Goal: Contribute content

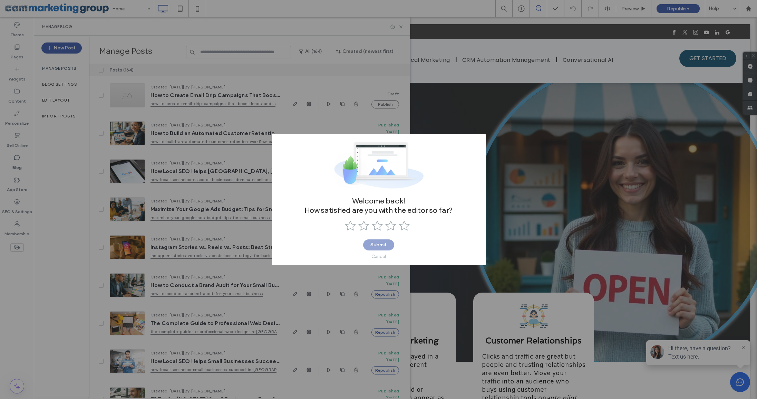
click at [376, 254] on div "Cancel" at bounding box center [379, 256] width 15 height 5
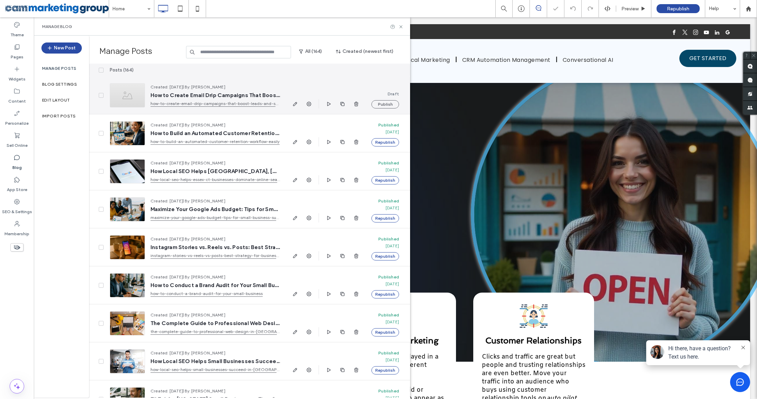
click at [127, 96] on div at bounding box center [127, 95] width 35 height 24
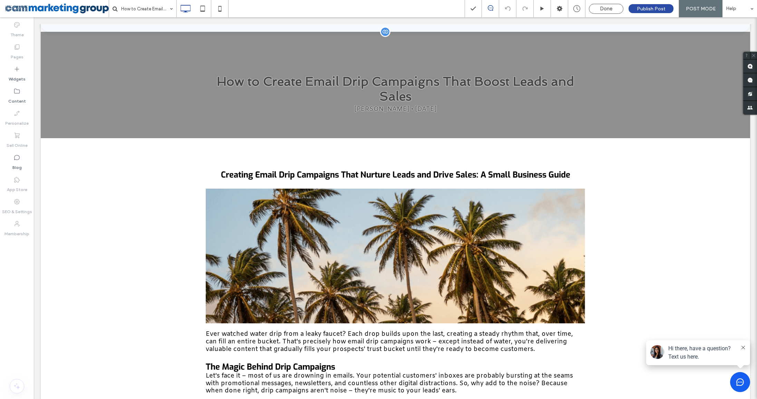
scroll to position [53, 0]
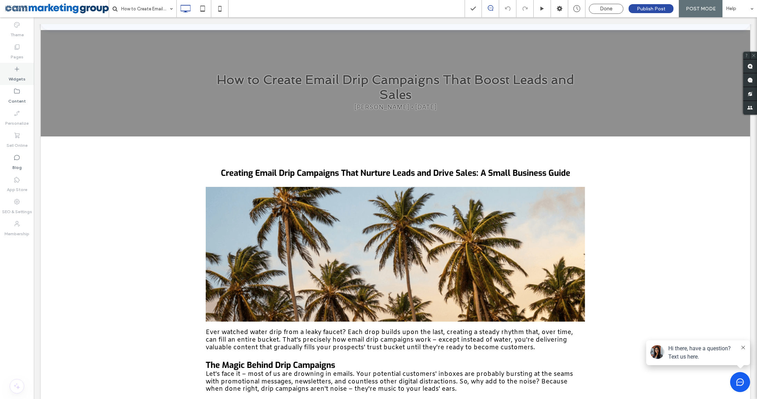
click at [18, 77] on label "Widgets" at bounding box center [17, 78] width 17 height 10
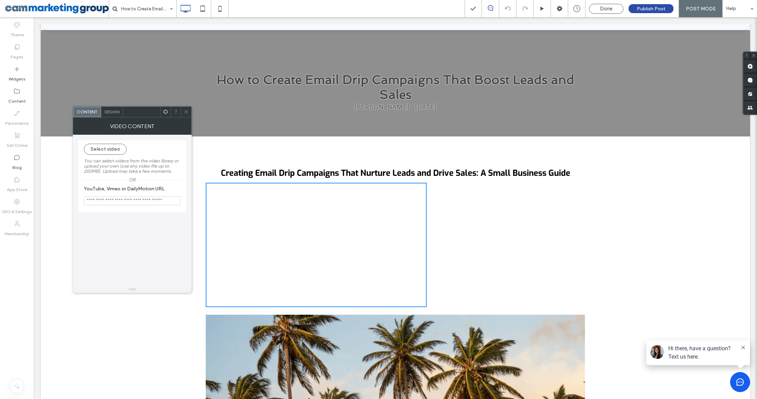
click at [567, 324] on img at bounding box center [396, 382] width 380 height 135
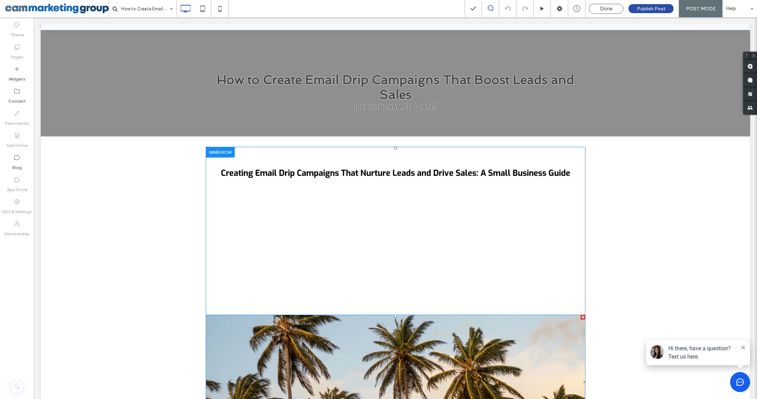
click at [581, 315] on div at bounding box center [583, 317] width 5 height 5
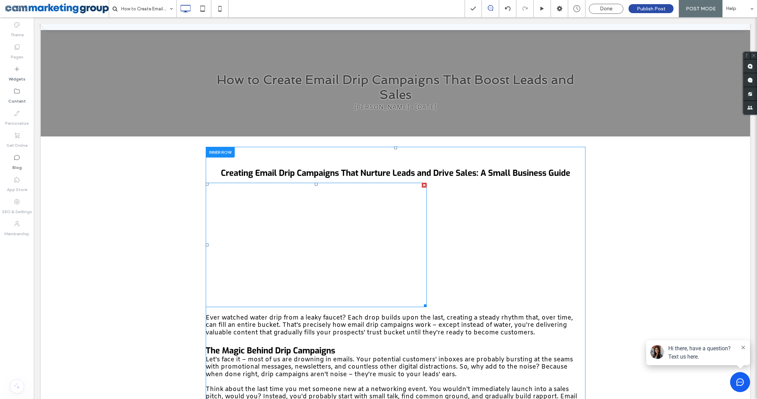
click at [326, 216] on span at bounding box center [316, 245] width 221 height 124
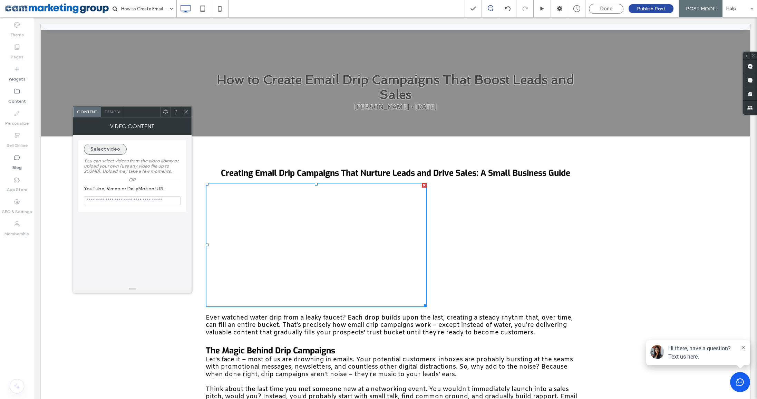
click at [119, 146] on button "Select video" at bounding box center [105, 149] width 43 height 11
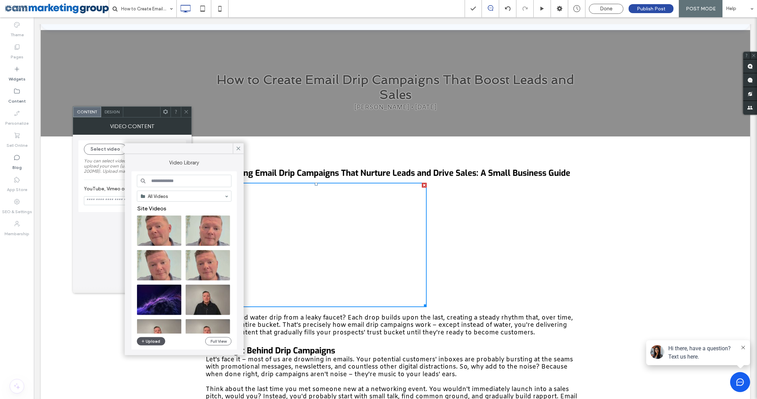
click at [151, 341] on button "Upload" at bounding box center [151, 341] width 28 height 8
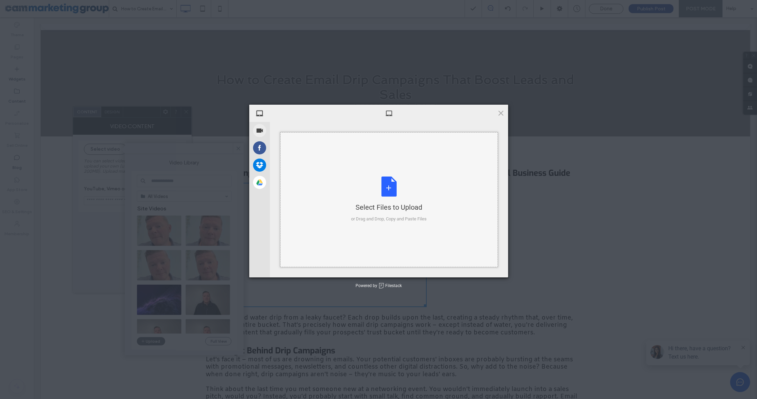
click at [401, 166] on div "Select Files to Upload or Drag and Drop, Copy and Paste Files" at bounding box center [389, 199] width 218 height 135
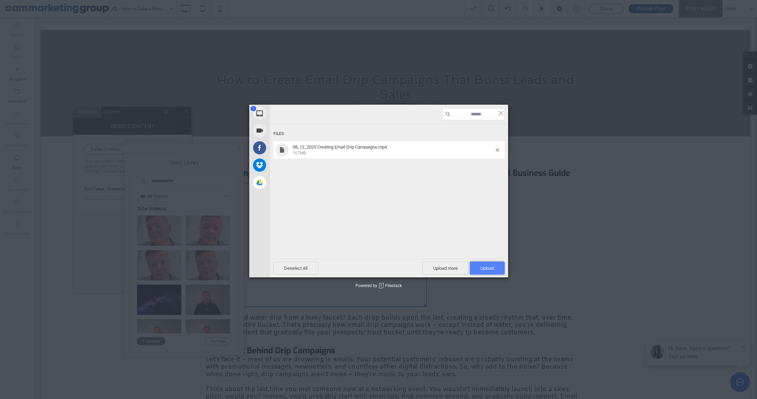
click at [481, 266] on span "Upload 1" at bounding box center [487, 268] width 13 height 5
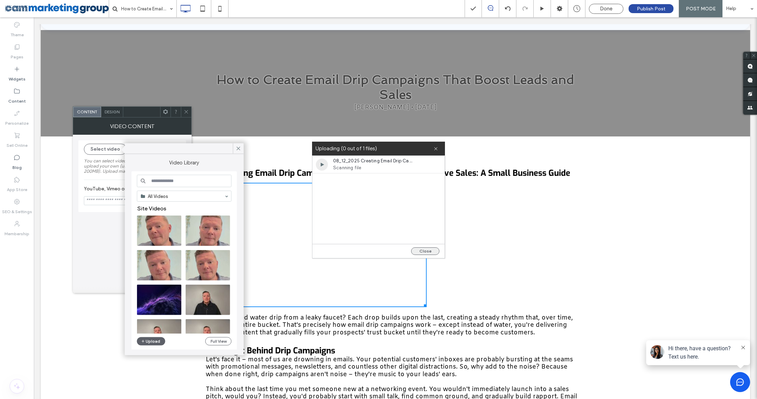
click at [430, 250] on button "Close" at bounding box center [425, 251] width 28 height 8
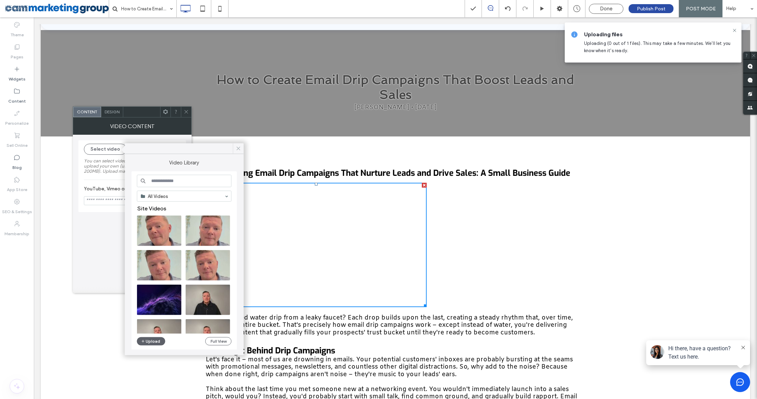
click at [238, 147] on icon at bounding box center [238, 148] width 6 height 6
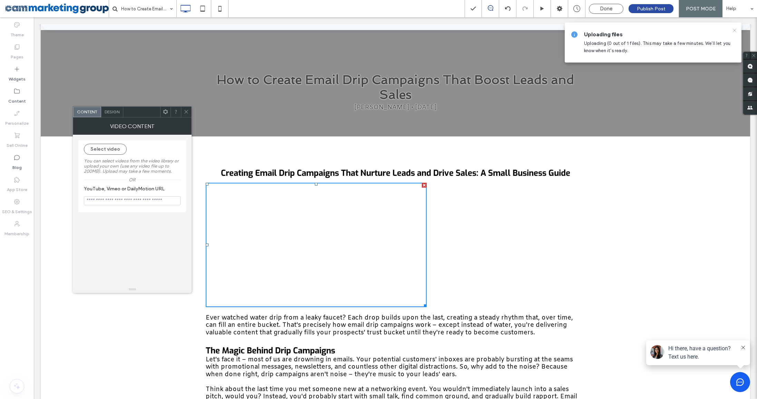
click at [737, 30] on icon at bounding box center [735, 31] width 6 height 6
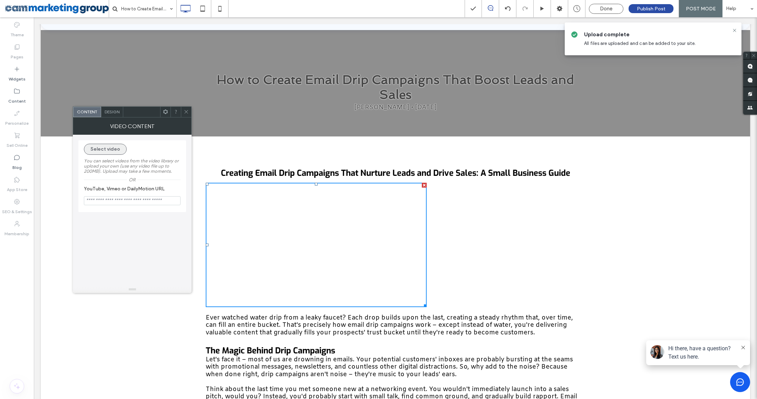
click at [115, 144] on button "Select video" at bounding box center [105, 149] width 43 height 11
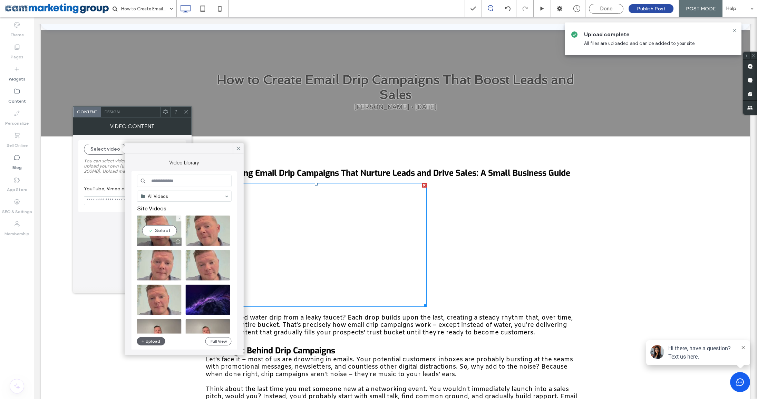
click at [162, 225] on video at bounding box center [159, 230] width 45 height 30
type input "**********"
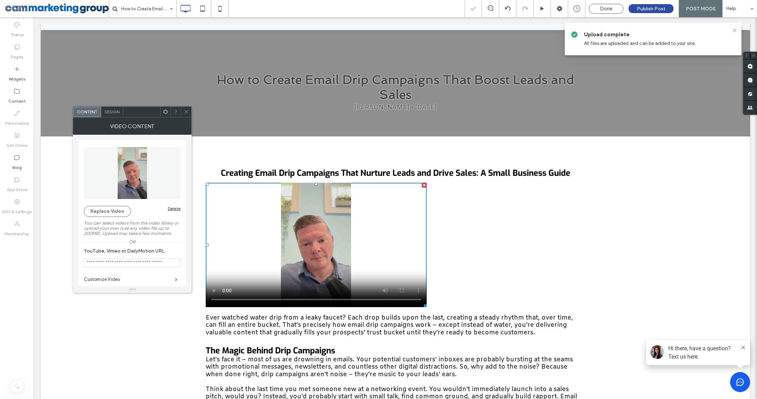
click at [168, 117] on div "VIDEO CONTENT" at bounding box center [132, 125] width 119 height 17
click at [165, 113] on icon at bounding box center [165, 111] width 5 height 5
click at [180, 138] on div at bounding box center [183, 139] width 12 height 4
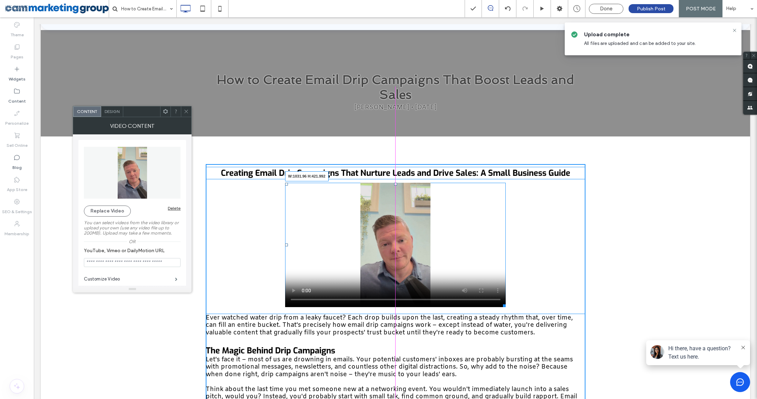
drag, startPoint x: 538, startPoint y: 321, endPoint x: 571, endPoint y: 325, distance: 34.1
click at [506, 307] on div at bounding box center [503, 304] width 5 height 5
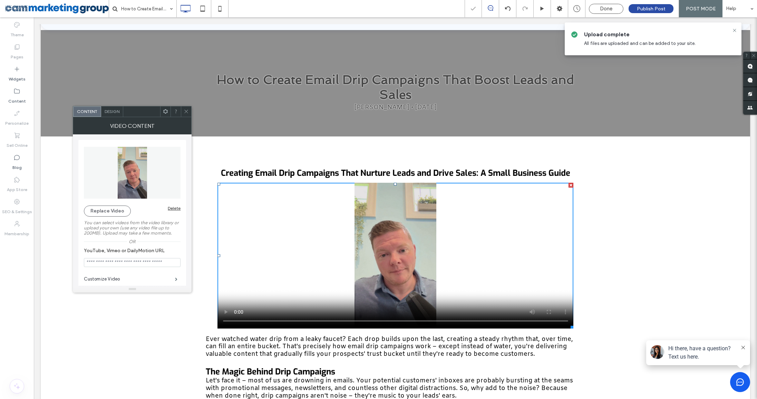
click at [617, 197] on div at bounding box center [378, 199] width 757 height 399
click at [736, 28] on icon at bounding box center [735, 31] width 6 height 6
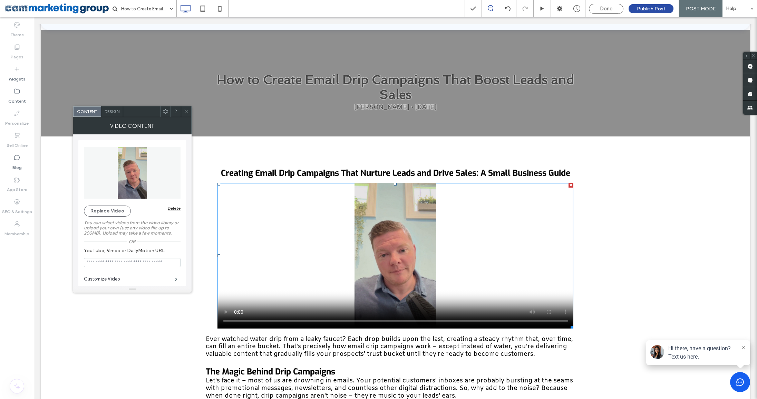
click at [187, 112] on icon at bounding box center [186, 111] width 5 height 5
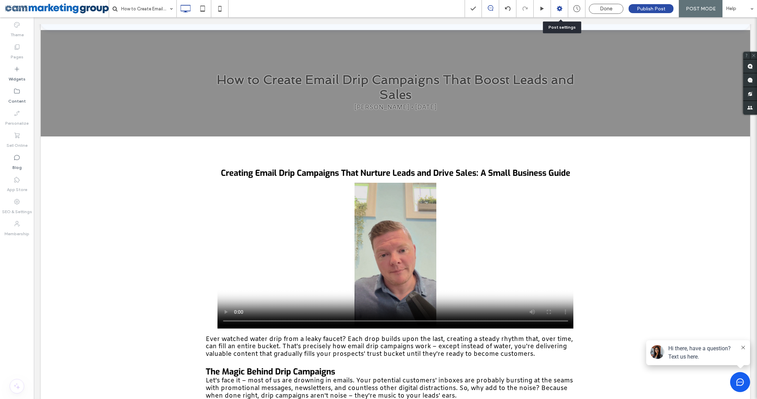
click at [560, 9] on use at bounding box center [560, 9] width 6 height 6
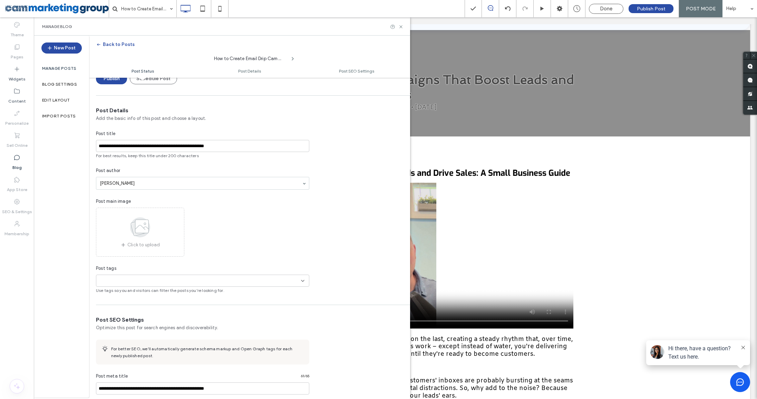
scroll to position [79, 0]
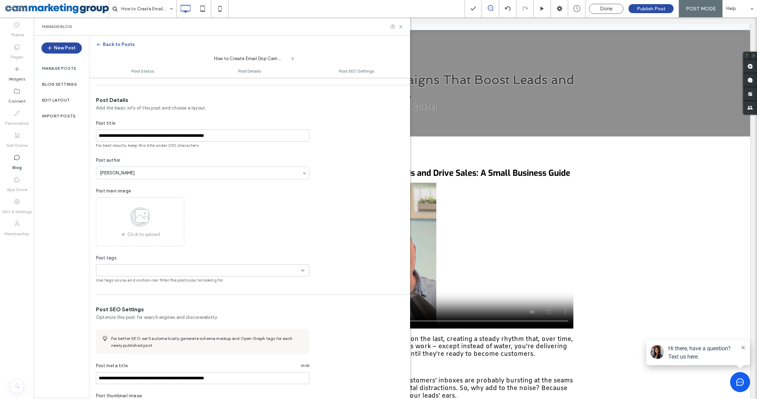
click at [153, 234] on span "Click to upload" at bounding box center [143, 234] width 32 height 7
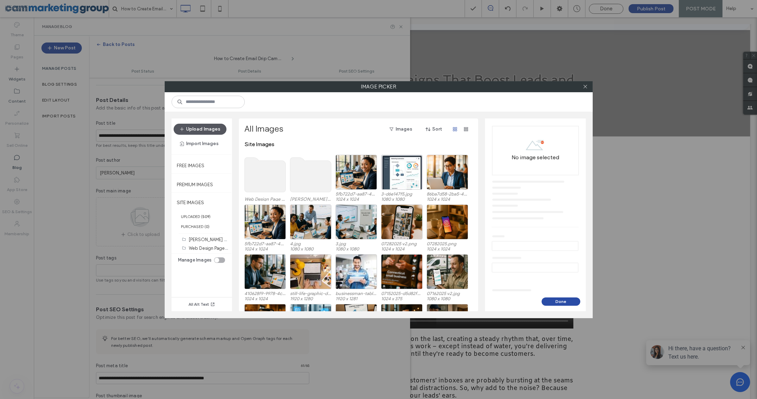
click at [214, 126] on button "Upload Images" at bounding box center [200, 129] width 53 height 11
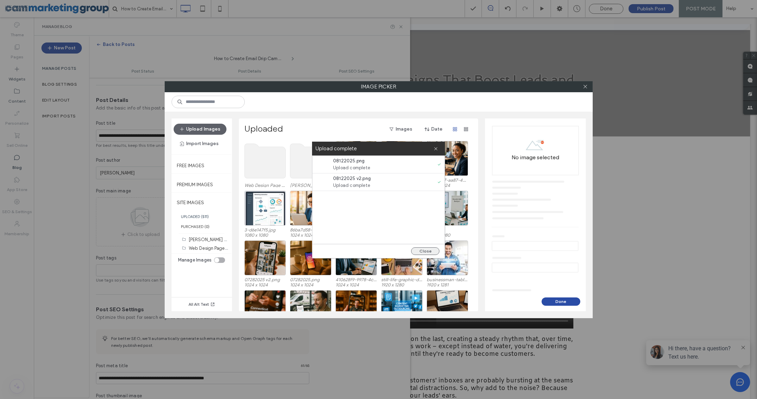
click at [437, 247] on button "Close" at bounding box center [425, 251] width 28 height 8
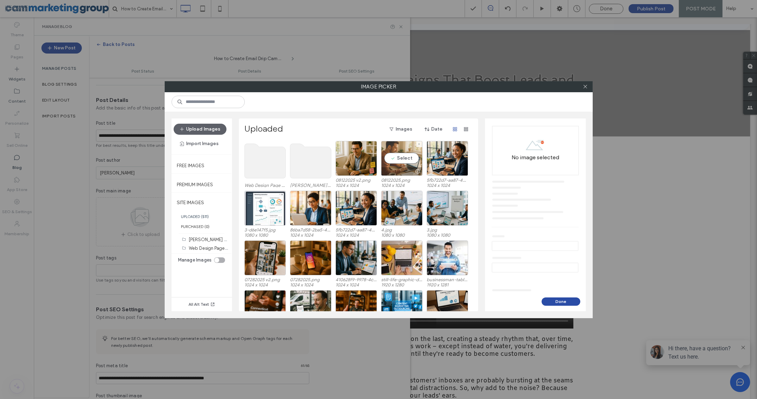
click at [411, 160] on div "Select" at bounding box center [401, 158] width 41 height 35
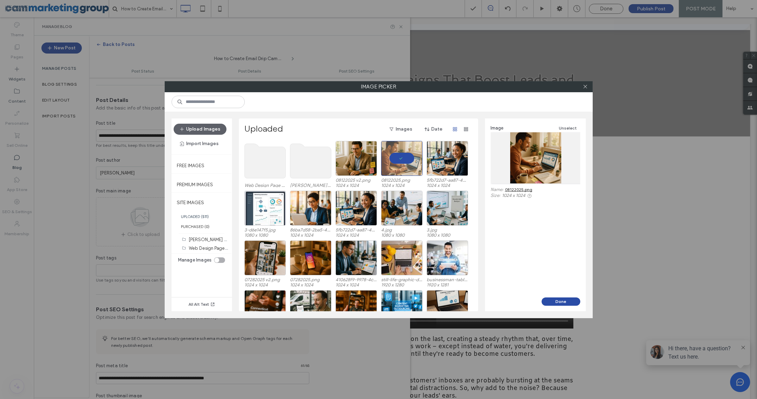
click at [567, 307] on div "Done" at bounding box center [535, 304] width 101 height 14
click at [565, 301] on button "Done" at bounding box center [561, 301] width 39 height 8
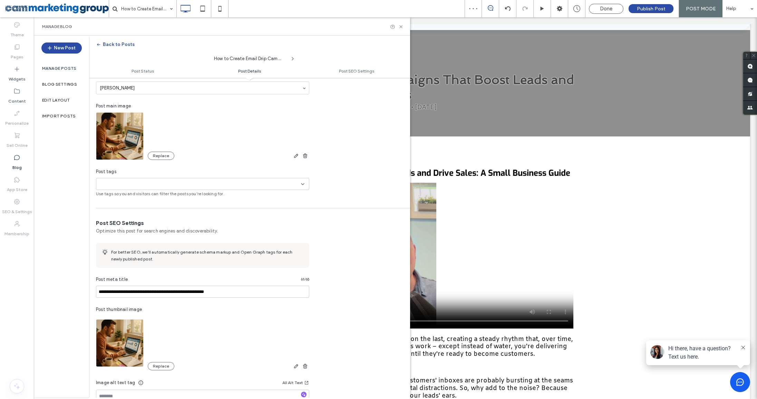
scroll to position [213, 0]
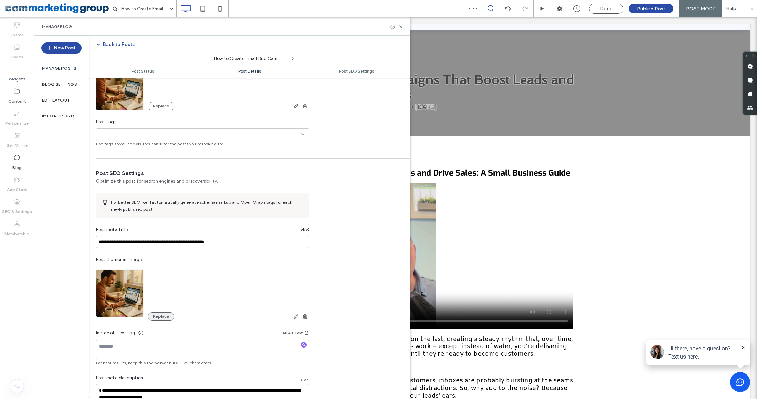
click at [163, 318] on button "Replace" at bounding box center [161, 316] width 27 height 8
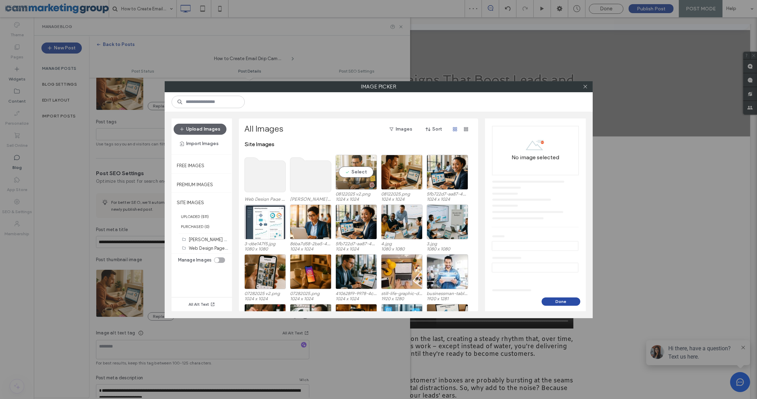
click at [362, 167] on div "Select" at bounding box center [356, 172] width 41 height 35
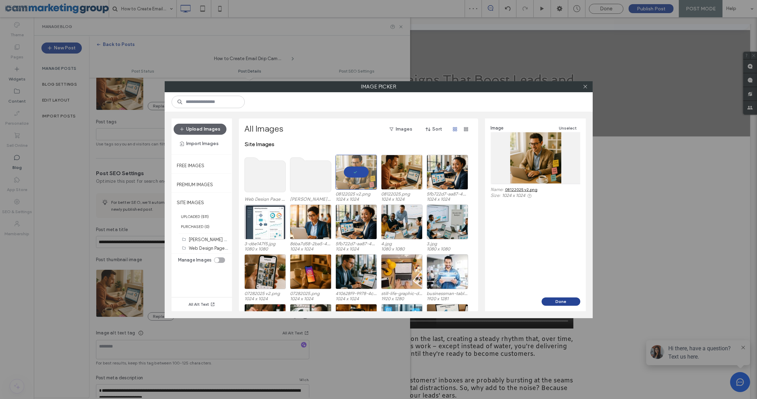
click at [560, 298] on button "Done" at bounding box center [561, 301] width 39 height 8
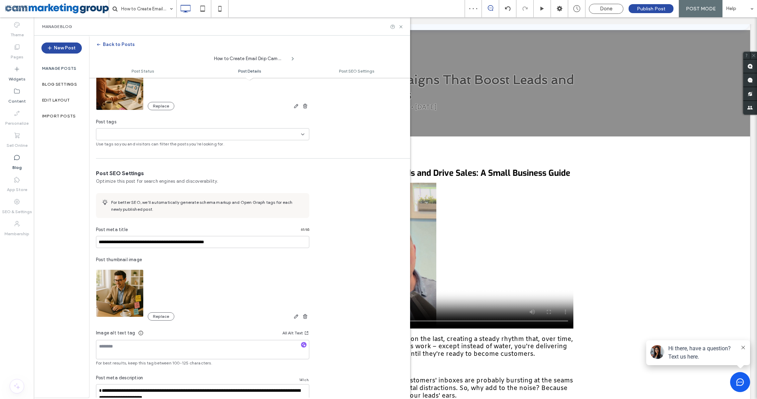
click at [229, 133] on div "+0 +0" at bounding box center [200, 133] width 202 height 11
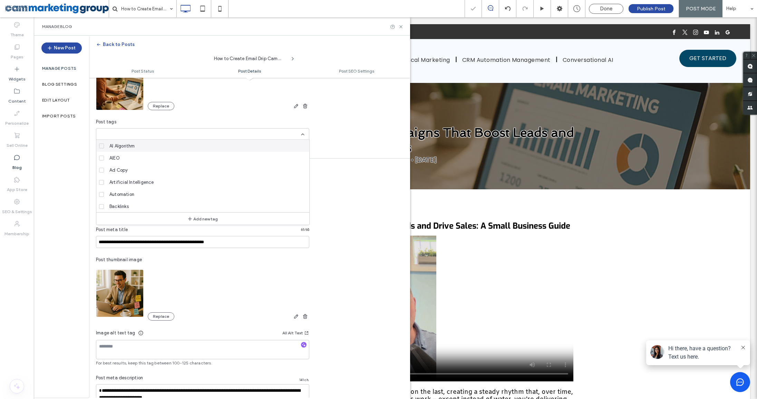
scroll to position [0, 0]
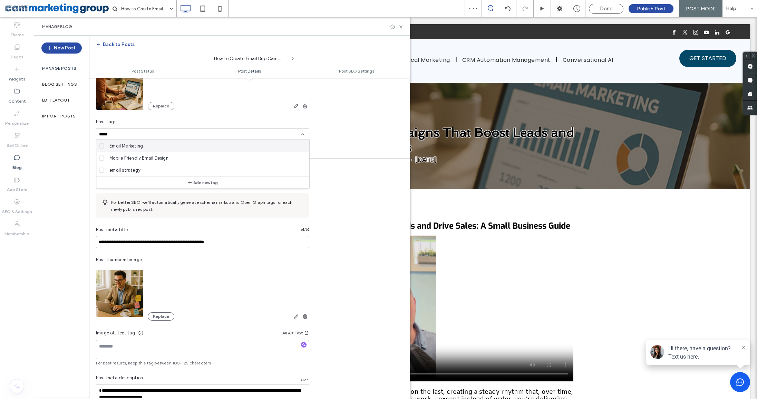
type input "*****"
click at [100, 143] on span at bounding box center [101, 145] width 5 height 5
click at [61, 153] on div at bounding box center [378, 199] width 757 height 399
click at [248, 275] on div "Replace" at bounding box center [202, 293] width 213 height 55
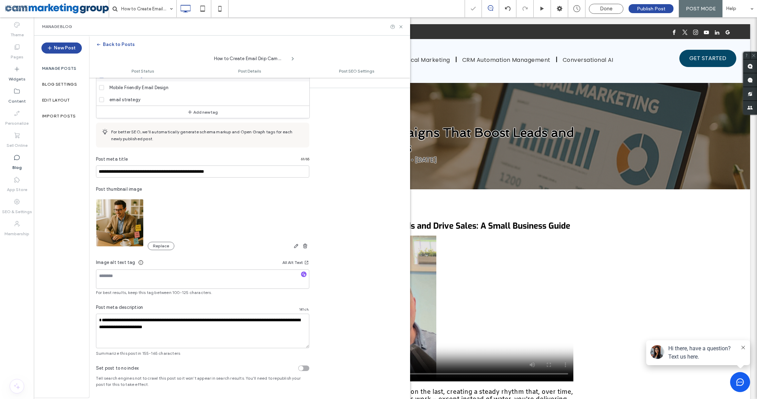
click at [302, 277] on div at bounding box center [304, 274] width 6 height 7
click at [303, 274] on icon "button" at bounding box center [303, 274] width 5 height 5
click at [203, 333] on textarea "**********" at bounding box center [202, 331] width 213 height 35
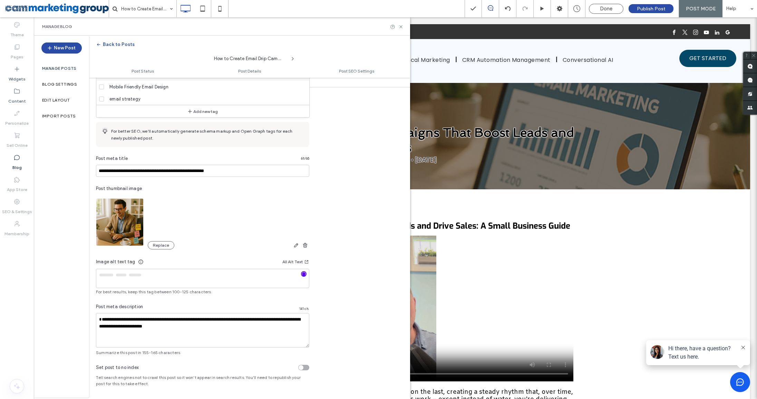
type textarea "**********"
click at [229, 307] on div at bounding box center [378, 199] width 757 height 399
click at [221, 319] on div at bounding box center [378, 199] width 757 height 399
click at [194, 240] on div at bounding box center [378, 199] width 757 height 399
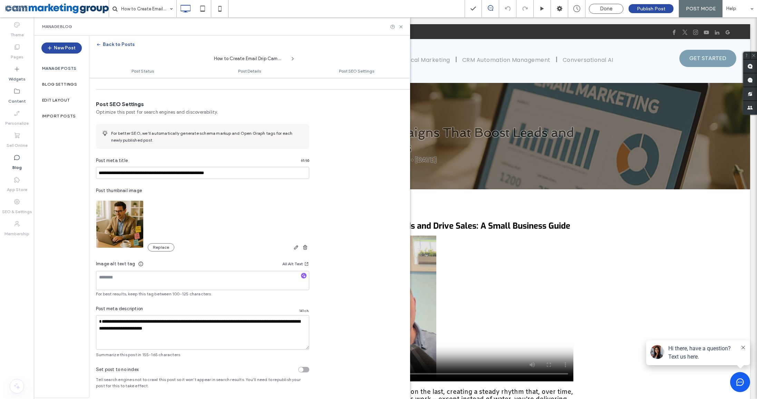
scroll to position [285, 0]
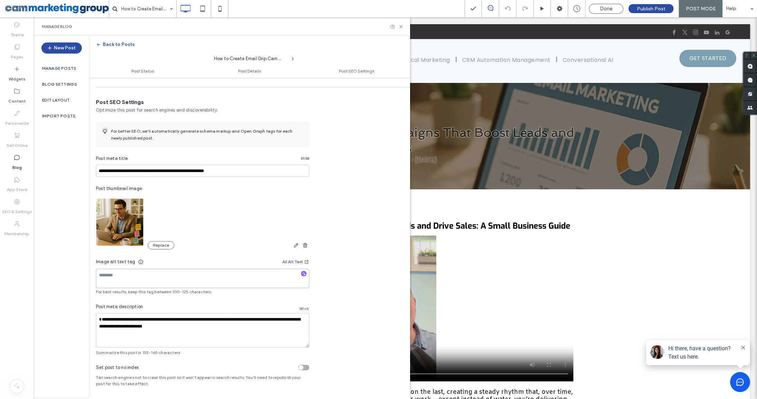
click at [307, 269] on textarea at bounding box center [202, 278] width 213 height 19
click at [302, 271] on icon "button" at bounding box center [303, 273] width 5 height 5
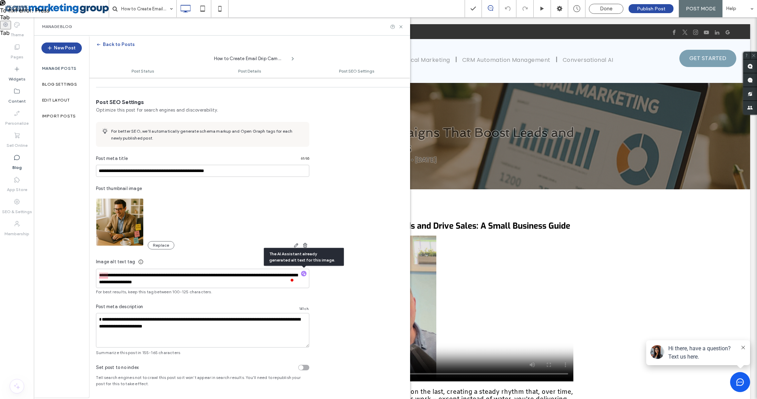
click at [612, 10] on div at bounding box center [378, 199] width 757 height 399
click at [445, 70] on div at bounding box center [378, 199] width 757 height 399
click at [437, 96] on div at bounding box center [378, 199] width 757 height 399
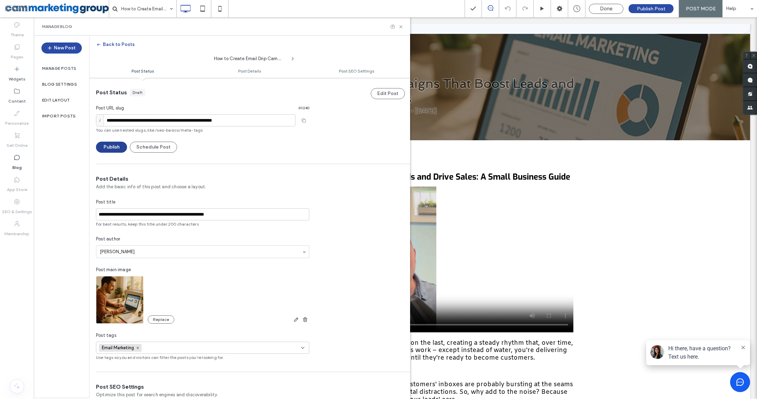
click at [111, 142] on button "Publish" at bounding box center [111, 147] width 31 height 11
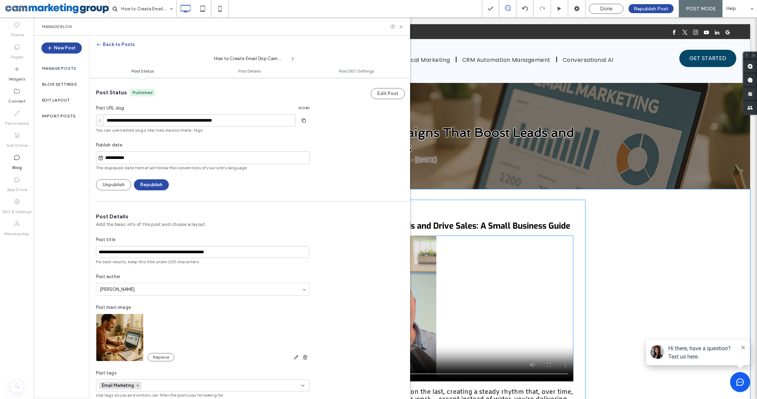
drag, startPoint x: 685, startPoint y: 27, endPoint x: 494, endPoint y: 274, distance: 312.5
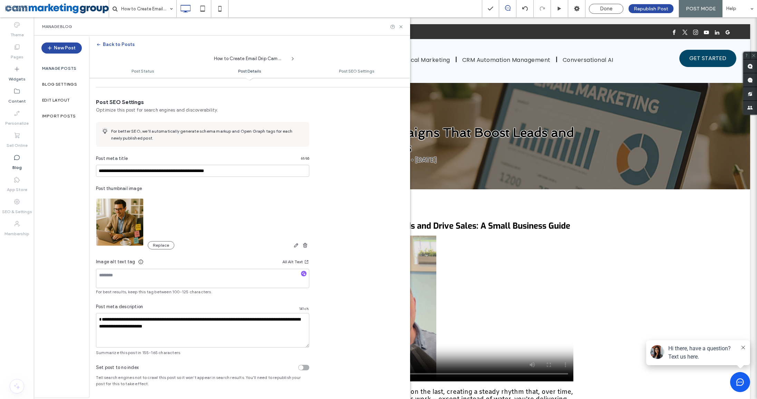
scroll to position [321, 0]
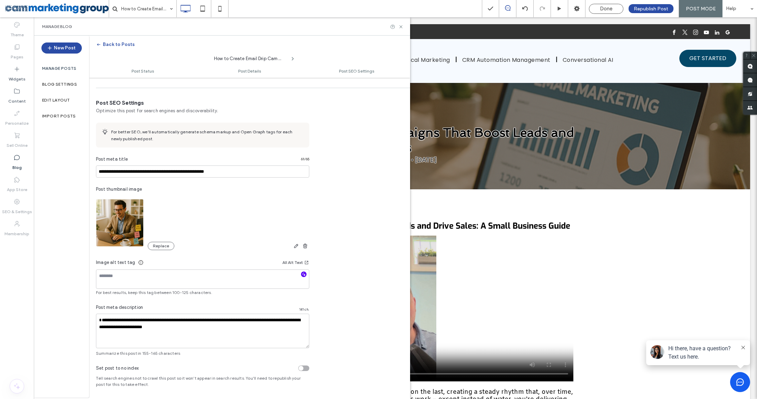
click at [306, 273] on icon "button" at bounding box center [303, 274] width 5 height 5
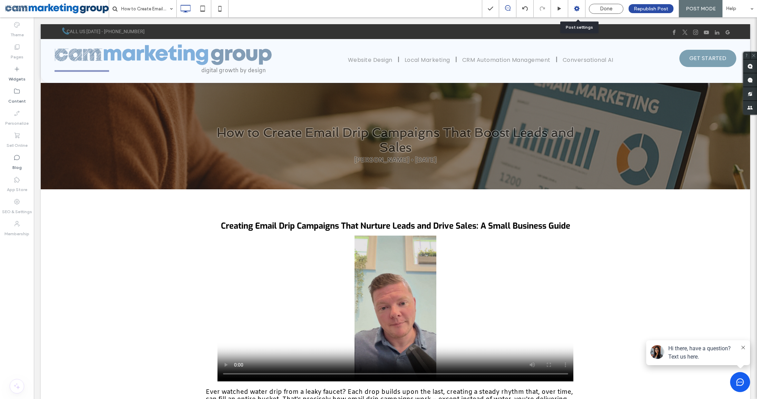
click at [578, 11] on icon at bounding box center [576, 8] width 7 height 7
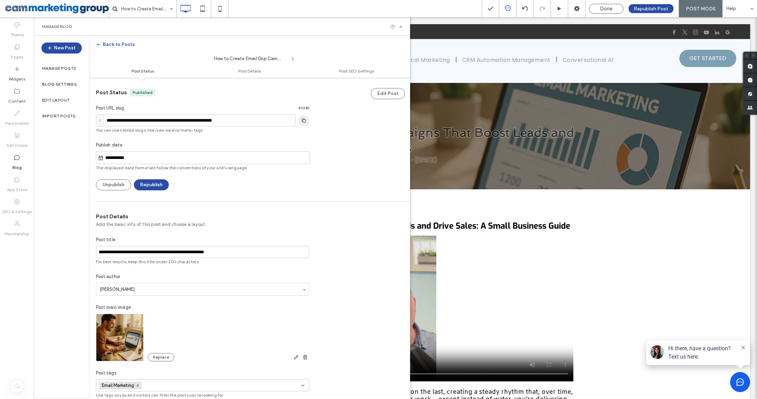
click at [303, 121] on icon "button" at bounding box center [303, 121] width 11 height 6
click at [305, 120] on icon "button" at bounding box center [303, 121] width 11 height 6
